Goal: Transaction & Acquisition: Purchase product/service

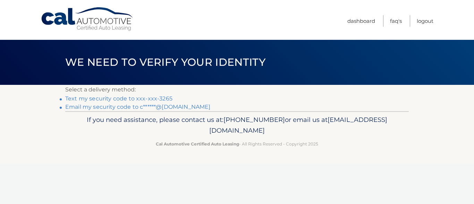
click at [88, 100] on link "Text my security code to xxx-xxx-3265" at bounding box center [118, 98] width 107 height 7
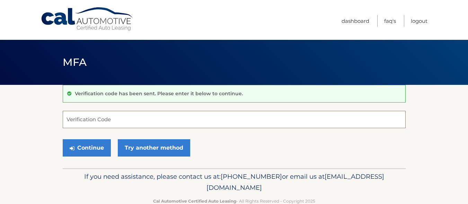
click at [131, 123] on input "Verification Code" at bounding box center [234, 119] width 343 height 17
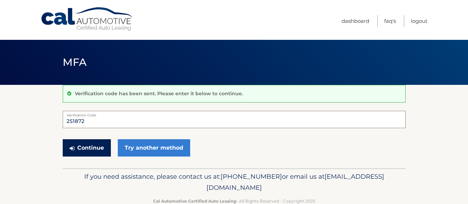
type input "251872"
click at [90, 147] on button "Continue" at bounding box center [87, 147] width 48 height 17
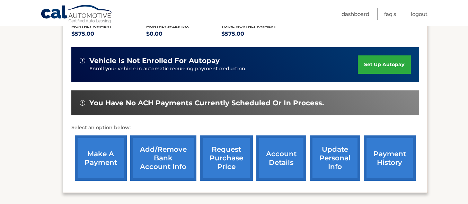
scroll to position [197, 0]
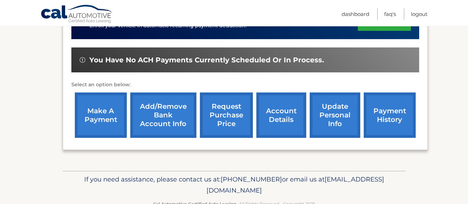
click at [105, 117] on link "make a payment" at bounding box center [101, 115] width 52 height 45
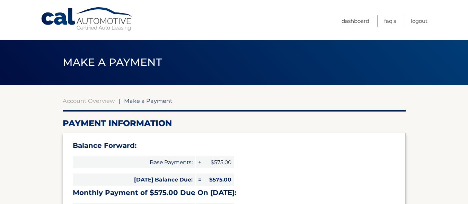
select select "YTQ3ZjQ5MTItOThlYi00NTIyLThjNjgtMjY2Y2I1ZmM5ODJl"
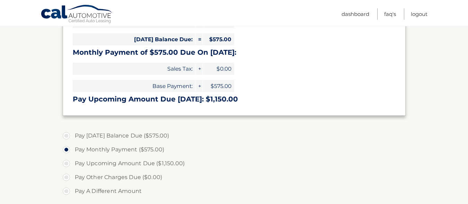
scroll to position [150, 0]
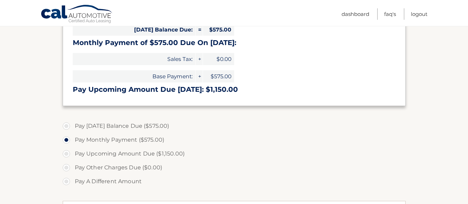
click at [67, 128] on label "Pay Today's Balance Due ($575.00)" at bounding box center [234, 126] width 343 height 14
click at [67, 128] on input "Pay Today's Balance Due ($575.00)" at bounding box center [69, 124] width 7 height 11
radio input "true"
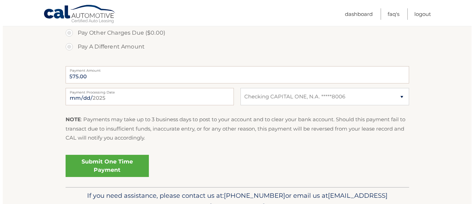
scroll to position [312, 0]
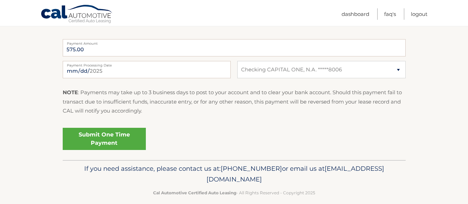
click at [109, 139] on link "Submit One Time Payment" at bounding box center [104, 139] width 83 height 22
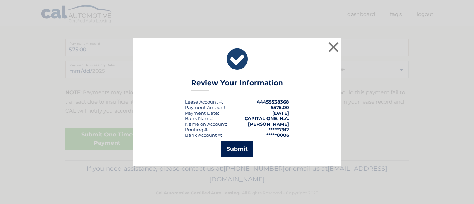
click at [238, 146] on button "Submit" at bounding box center [237, 149] width 32 height 17
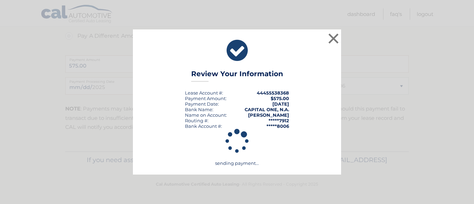
scroll to position [296, 0]
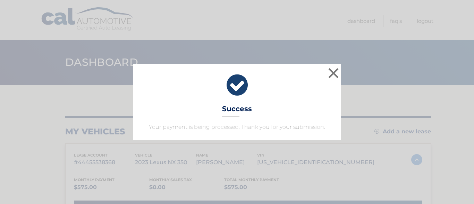
click at [169, 136] on div "× Success Your payment is being processed. Thank you for your submission." at bounding box center [237, 102] width 208 height 76
